Goal: Information Seeking & Learning: Learn about a topic

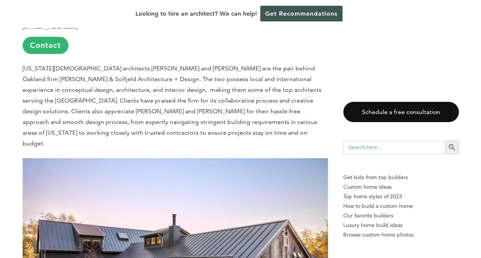
scroll to position [1525, 0]
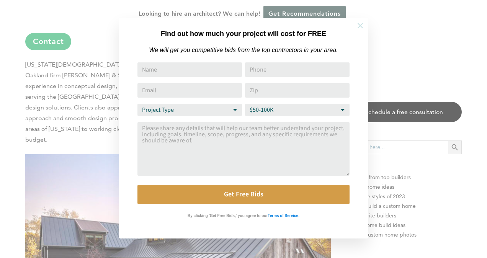
click at [360, 26] on icon at bounding box center [359, 25] width 5 height 5
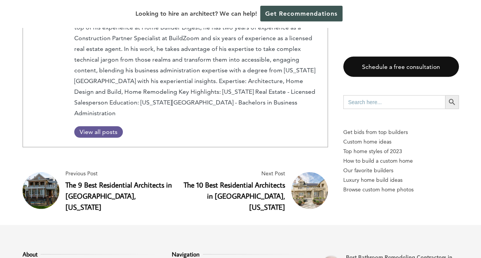
scroll to position [2415, 0]
click at [275, 180] on link "The 10 Best Residential Architects in [GEOGRAPHIC_DATA], [US_STATE]" at bounding box center [234, 196] width 101 height 32
